Goal: Find specific page/section: Find specific page/section

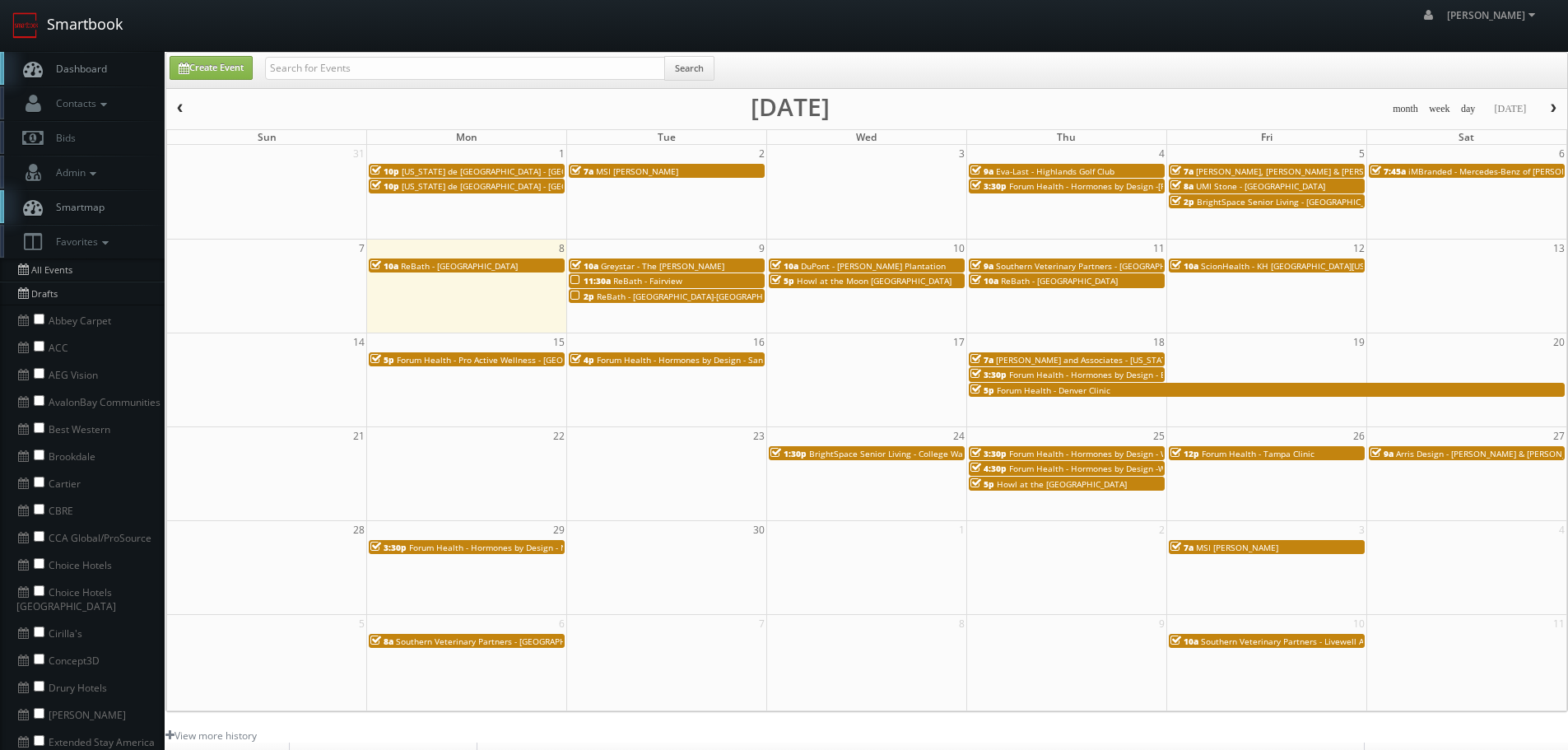
click at [71, 25] on link "Smartbook" at bounding box center [67, 25] width 135 height 51
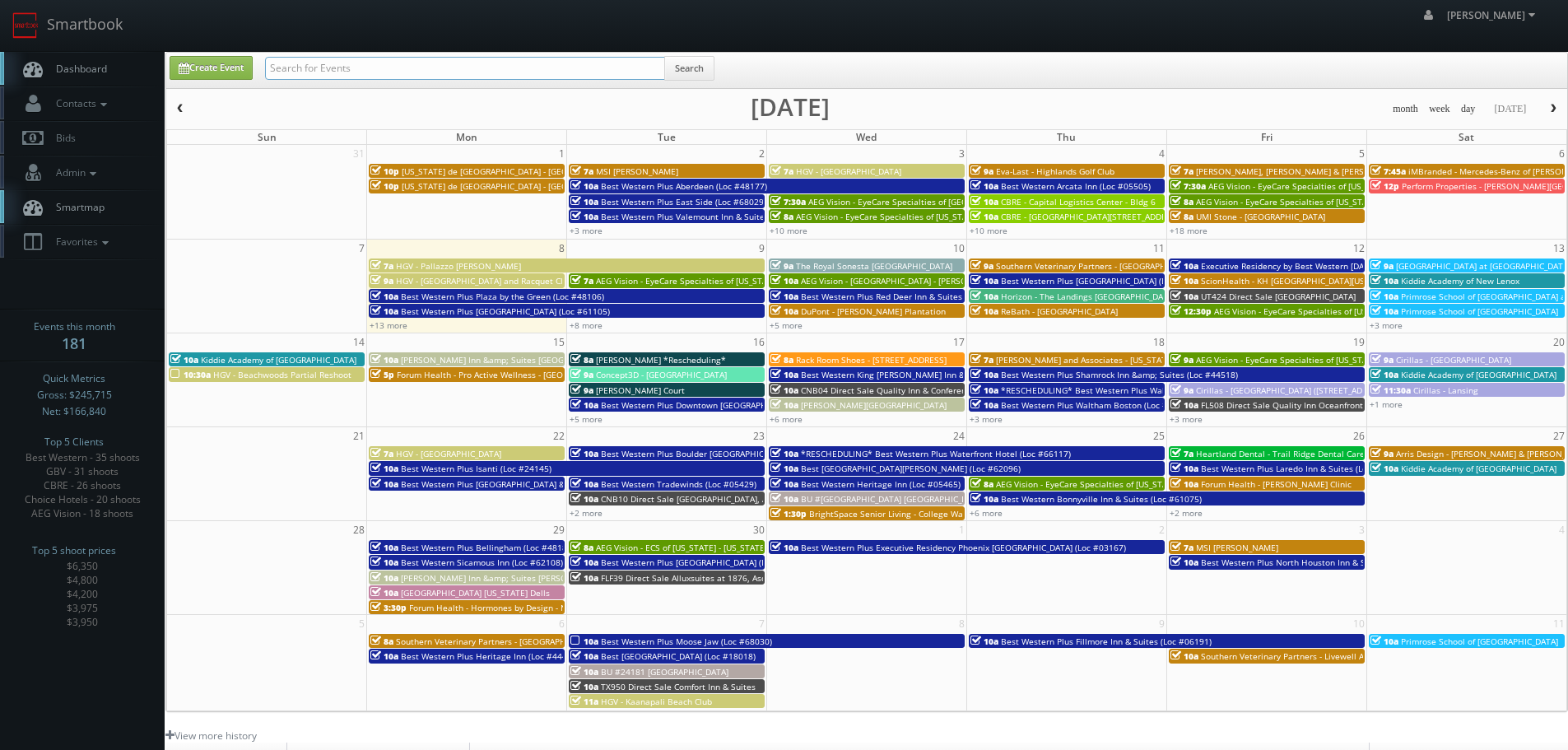
click at [522, 71] on input "text" at bounding box center [464, 68] width 400 height 23
type input "reschudling"
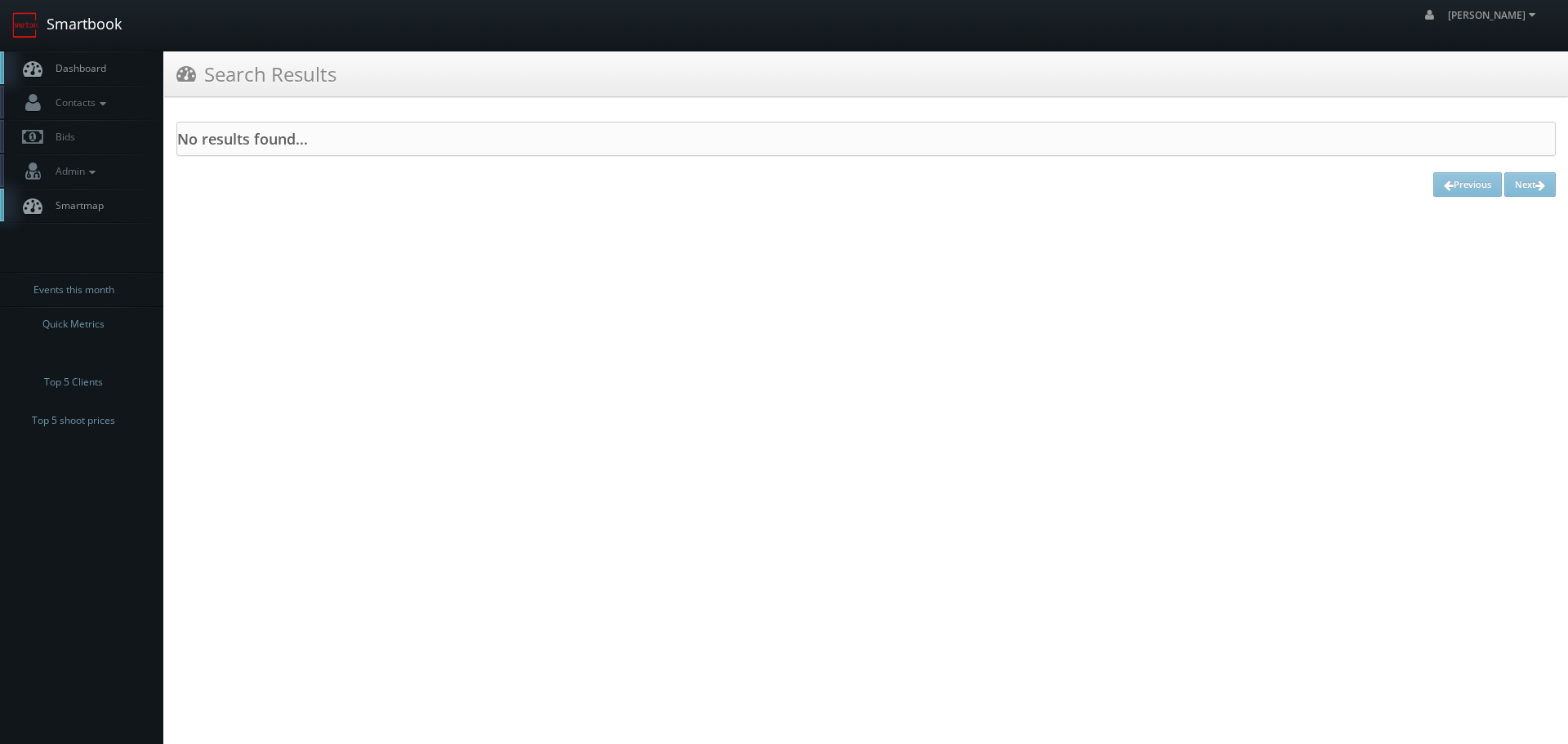
click at [110, 30] on link "Smartbook" at bounding box center [67, 25] width 134 height 51
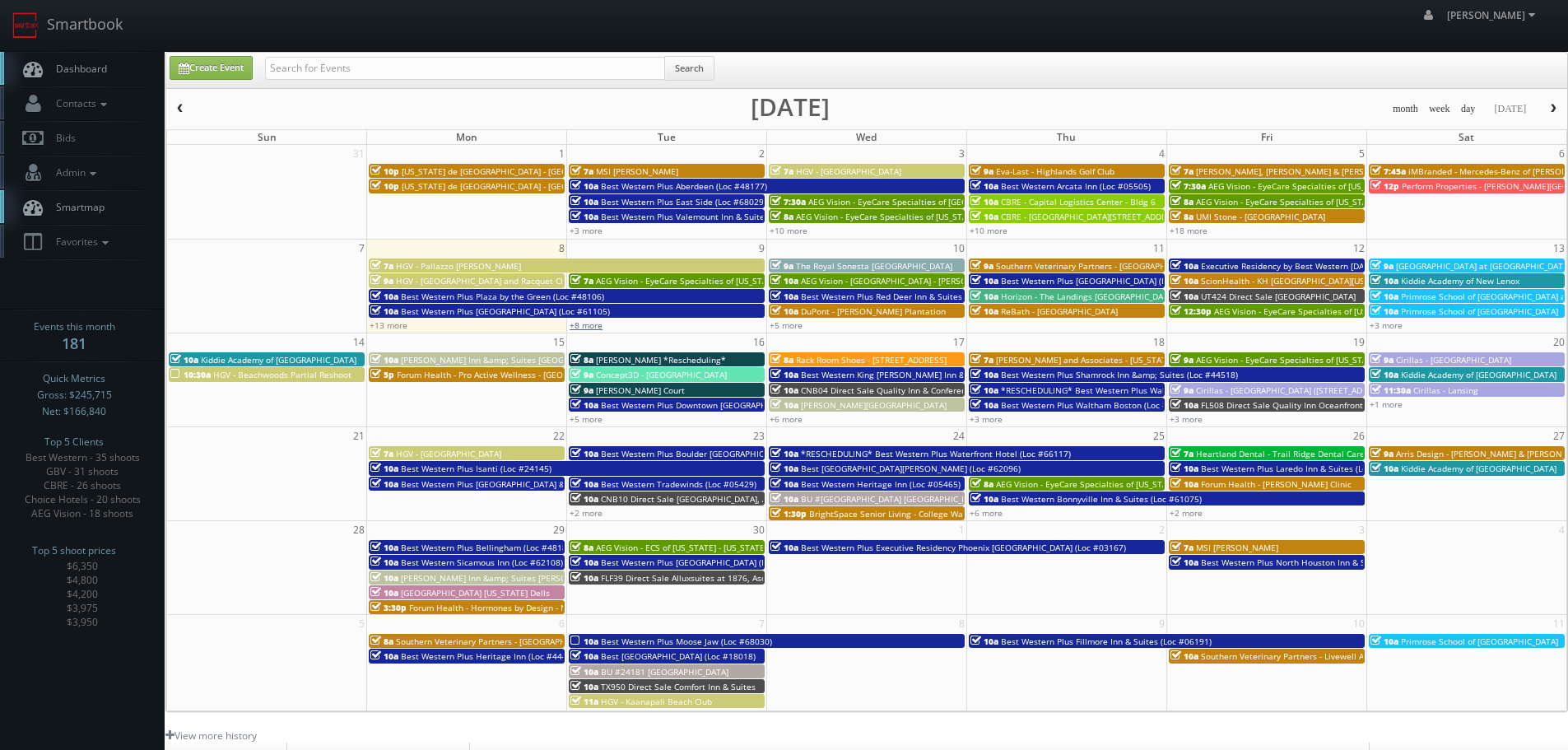
click at [596, 323] on link "+8 more" at bounding box center [586, 325] width 33 height 11
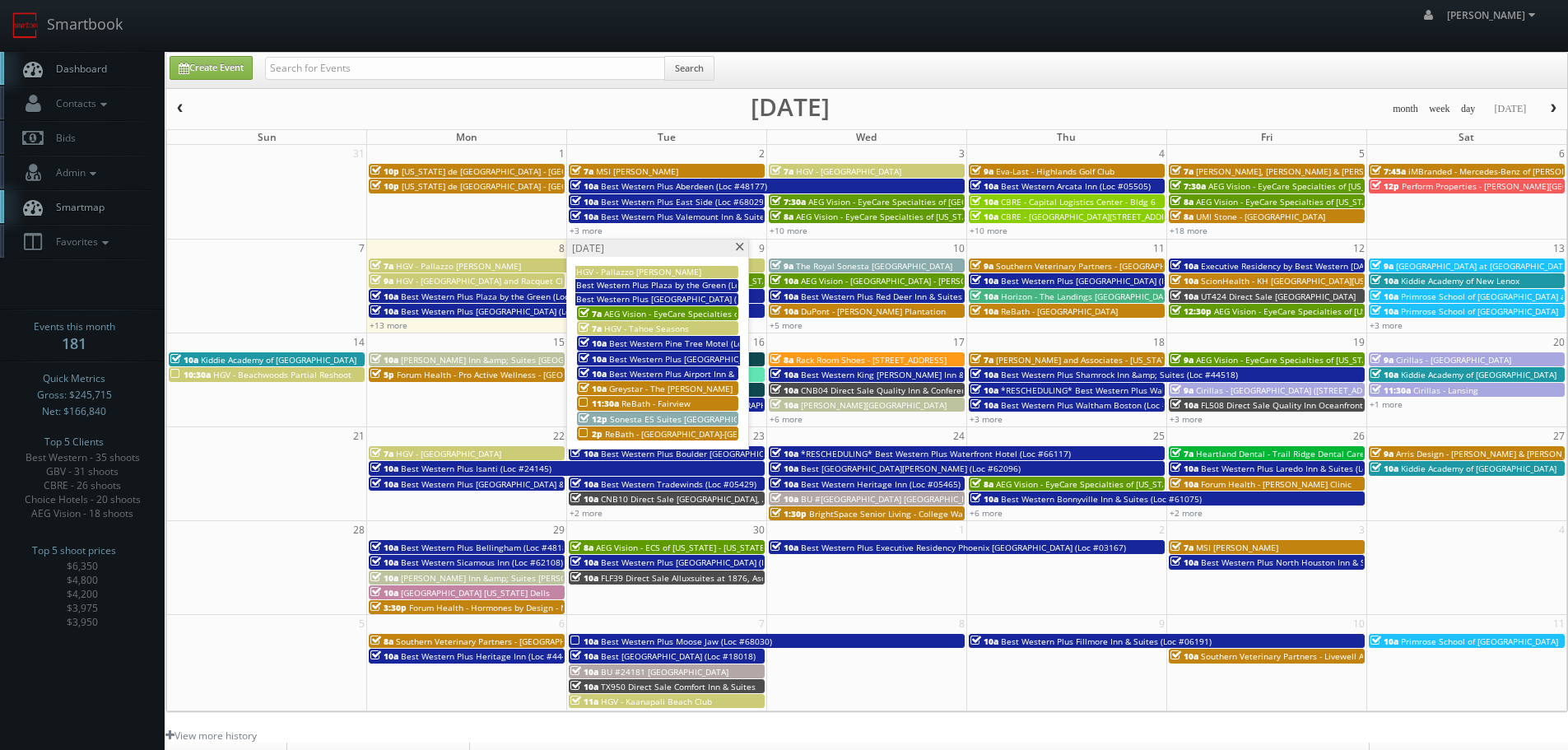
click at [739, 242] on div "[DATE]" at bounding box center [658, 248] width 181 height 17
click at [739, 244] on span at bounding box center [740, 247] width 10 height 9
